Goal: Use online tool/utility: Use online tool/utility

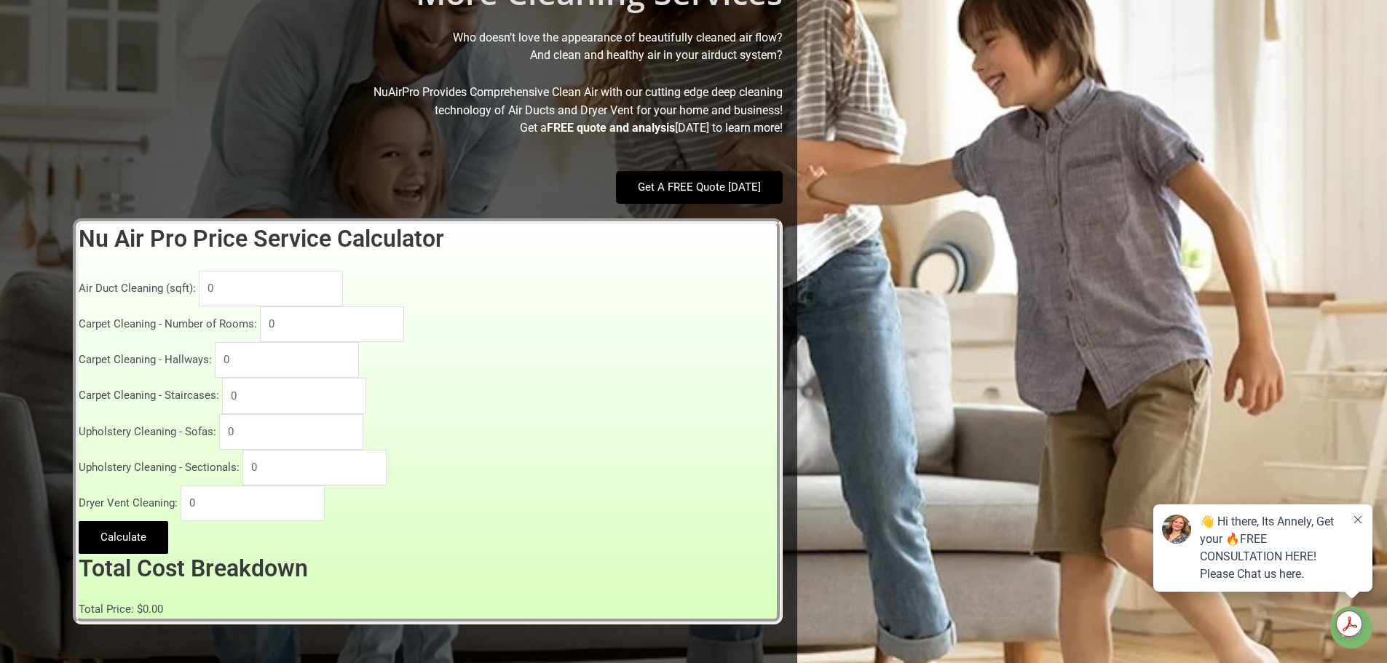
scroll to position [510, 0]
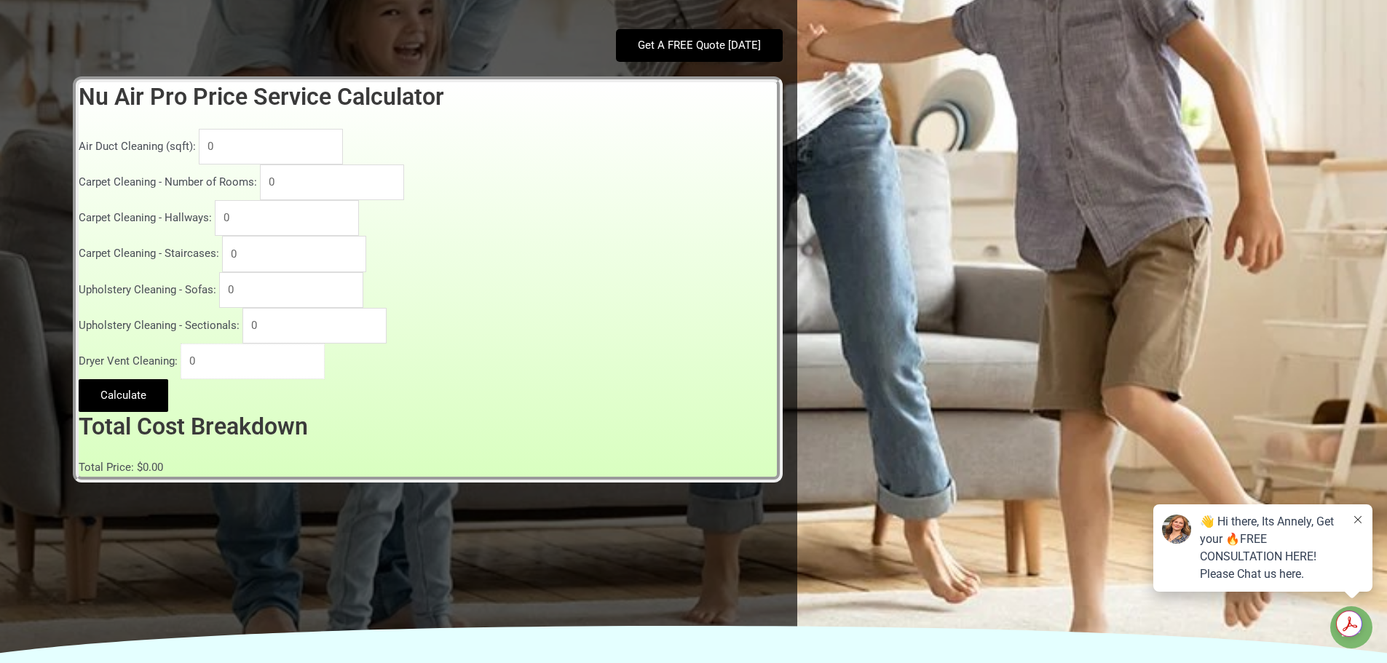
click at [212, 361] on input "0" at bounding box center [253, 362] width 144 height 36
type input "1"
click at [312, 355] on input "1" at bounding box center [253, 362] width 144 height 36
click at [251, 147] on input "0" at bounding box center [271, 147] width 144 height 36
type input "0"
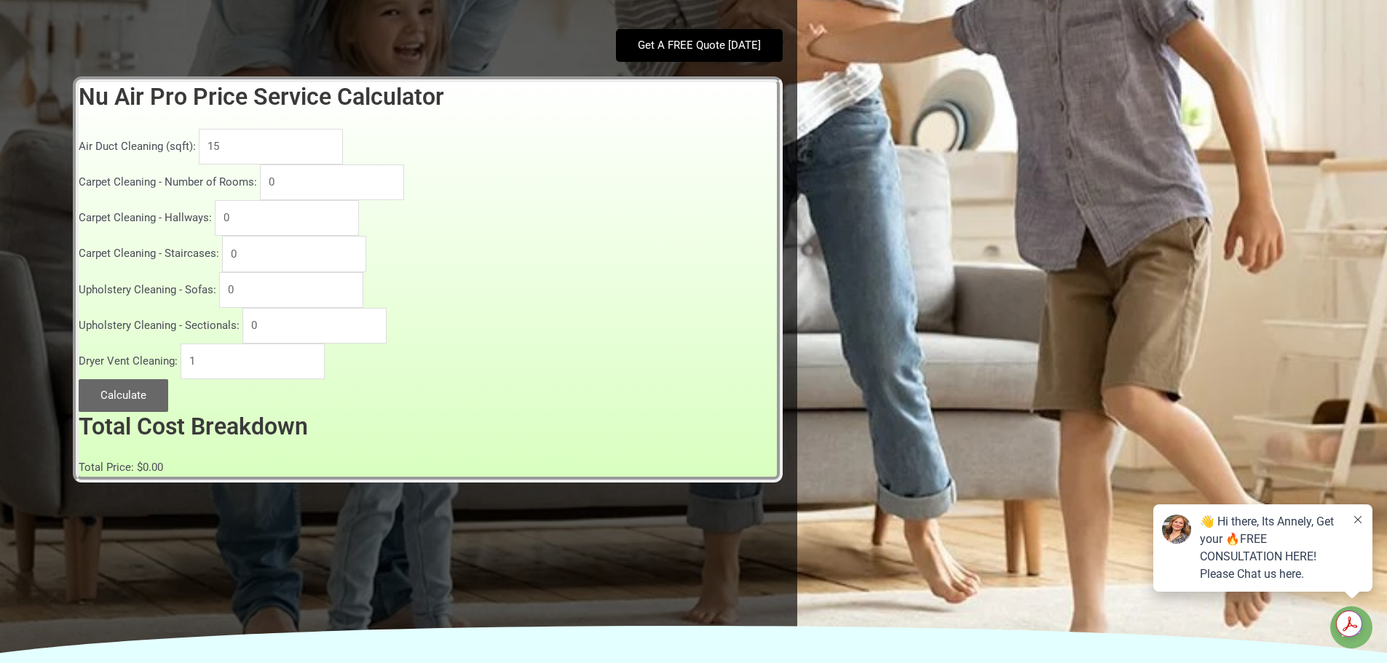
click at [93, 398] on button "Calculate" at bounding box center [124, 395] width 90 height 33
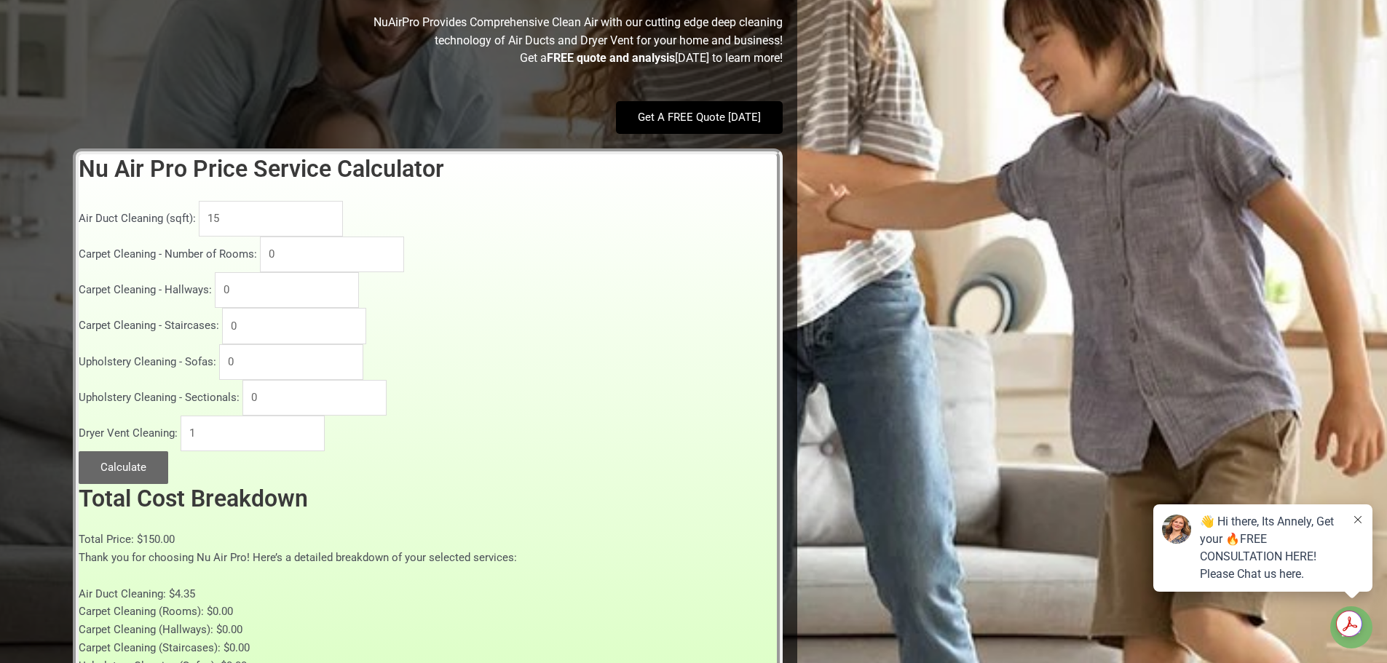
scroll to position [437, 0]
click at [237, 222] on input "15" at bounding box center [271, 220] width 144 height 36
type input "1"
click at [105, 479] on button "Calculate" at bounding box center [124, 468] width 90 height 33
click at [132, 470] on button "Calculate" at bounding box center [124, 468] width 90 height 33
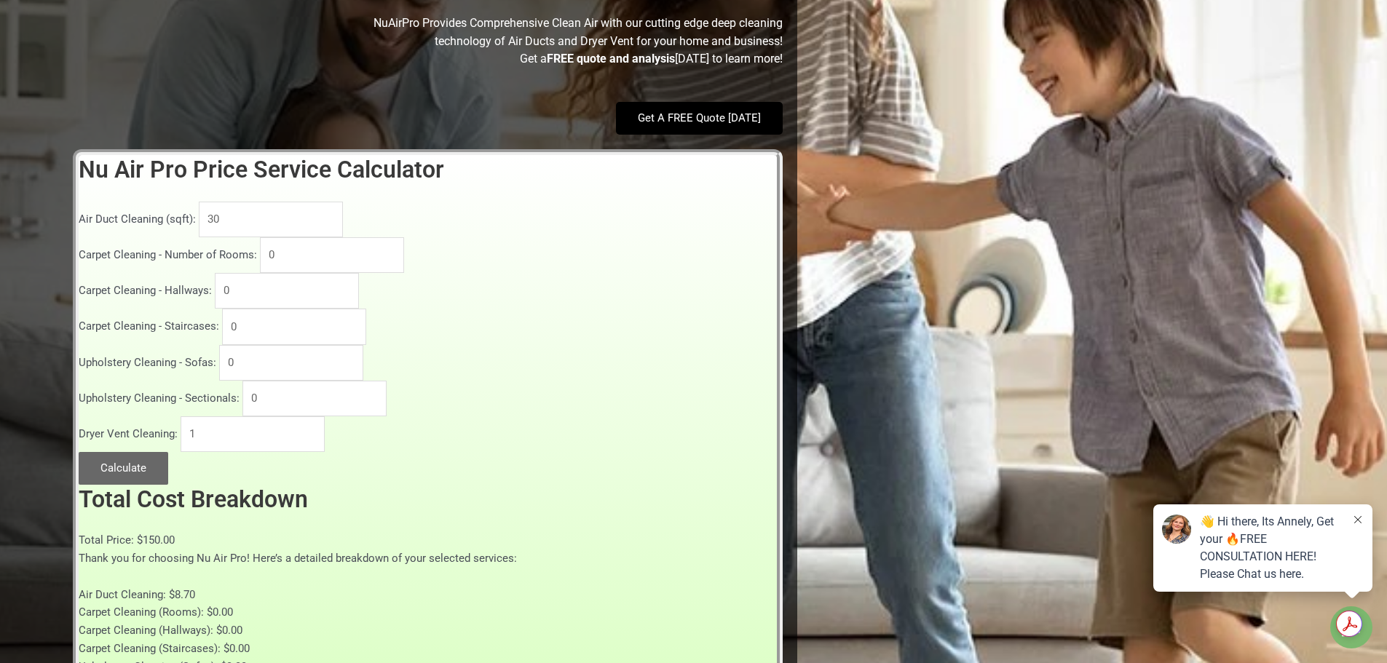
click at [151, 462] on button "Calculate" at bounding box center [124, 468] width 90 height 33
click at [233, 215] on input "30" at bounding box center [271, 220] width 144 height 36
type input "40"
click at [328, 214] on input "40" at bounding box center [271, 220] width 144 height 36
click at [116, 472] on button "Calculate" at bounding box center [124, 468] width 90 height 33
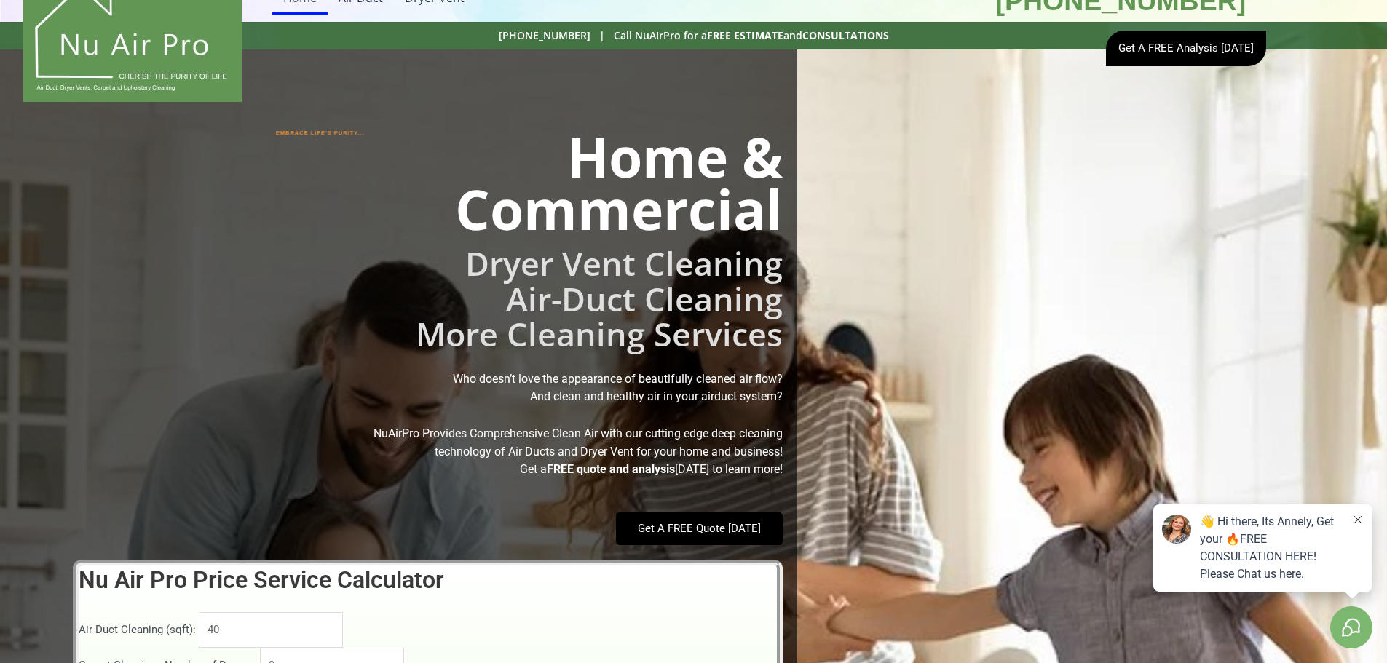
scroll to position [0, 0]
